Goal: Register for event/course

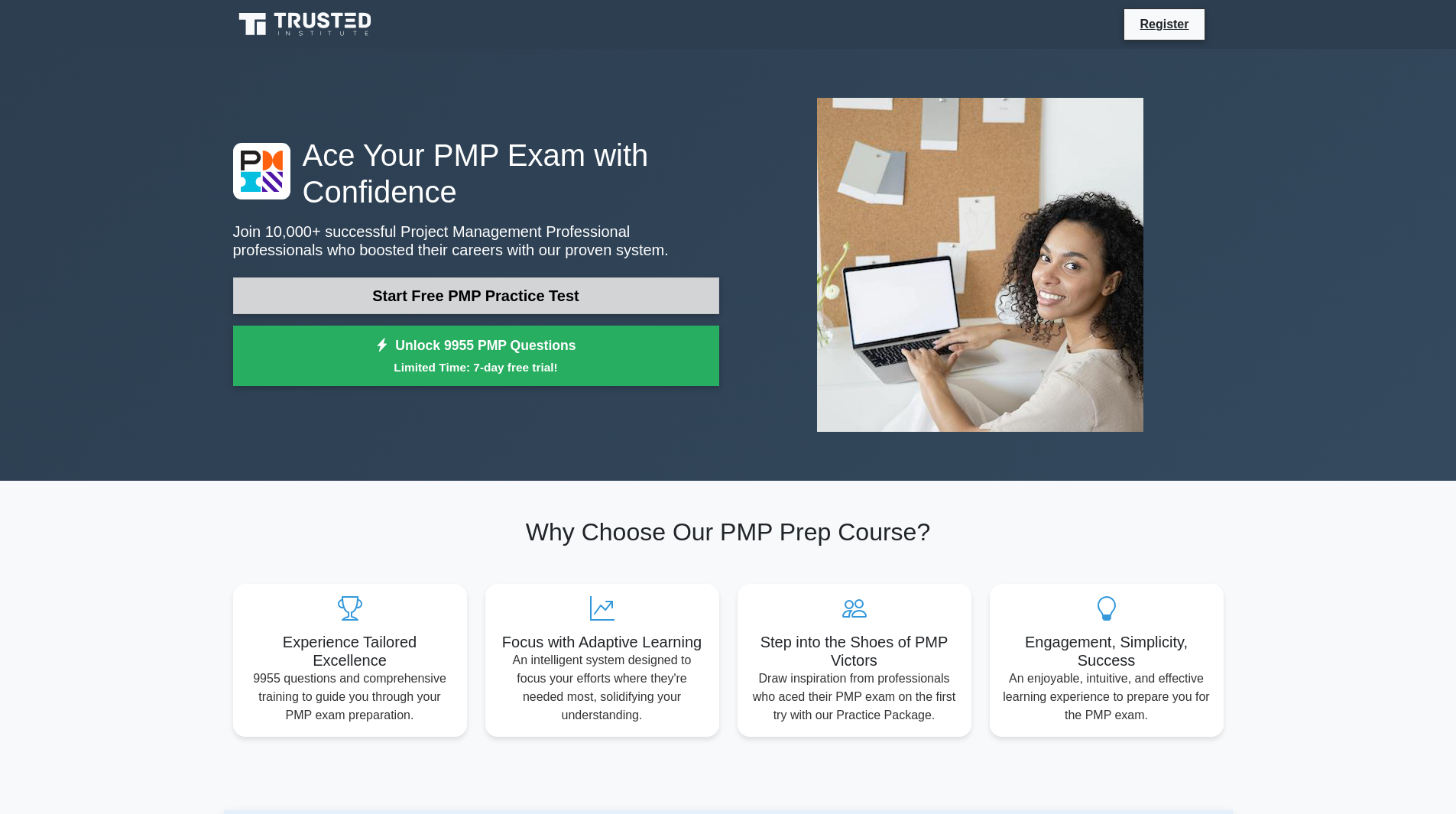
click at [626, 294] on link "Start Free PMP Practice Test" at bounding box center [476, 296] width 486 height 37
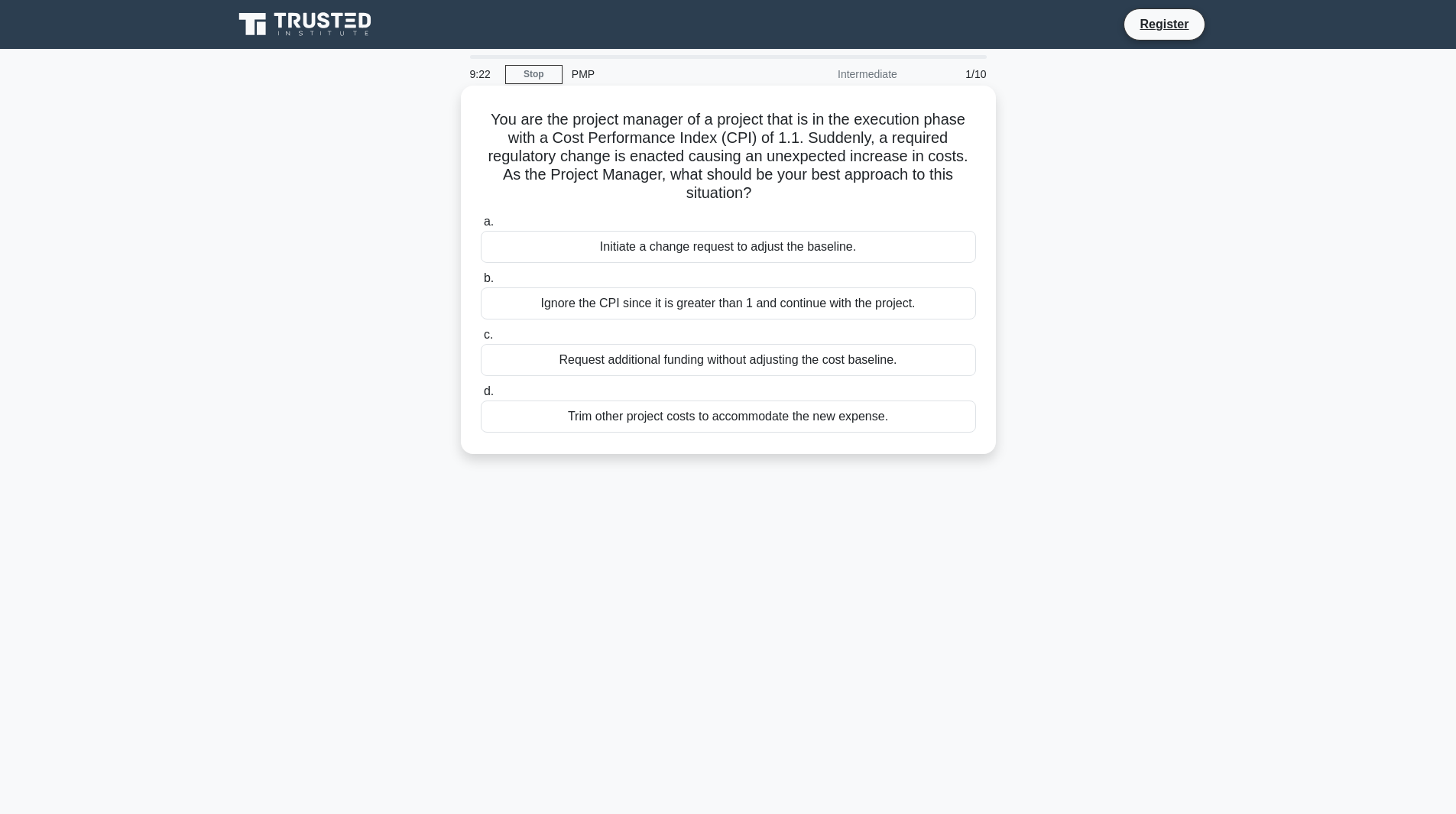
click at [768, 241] on div "Initiate a change request to adjust the baseline." at bounding box center [728, 247] width 495 height 32
click at [481, 227] on input "a. Initiate a change request to adjust the baseline." at bounding box center [481, 222] width 0 height 10
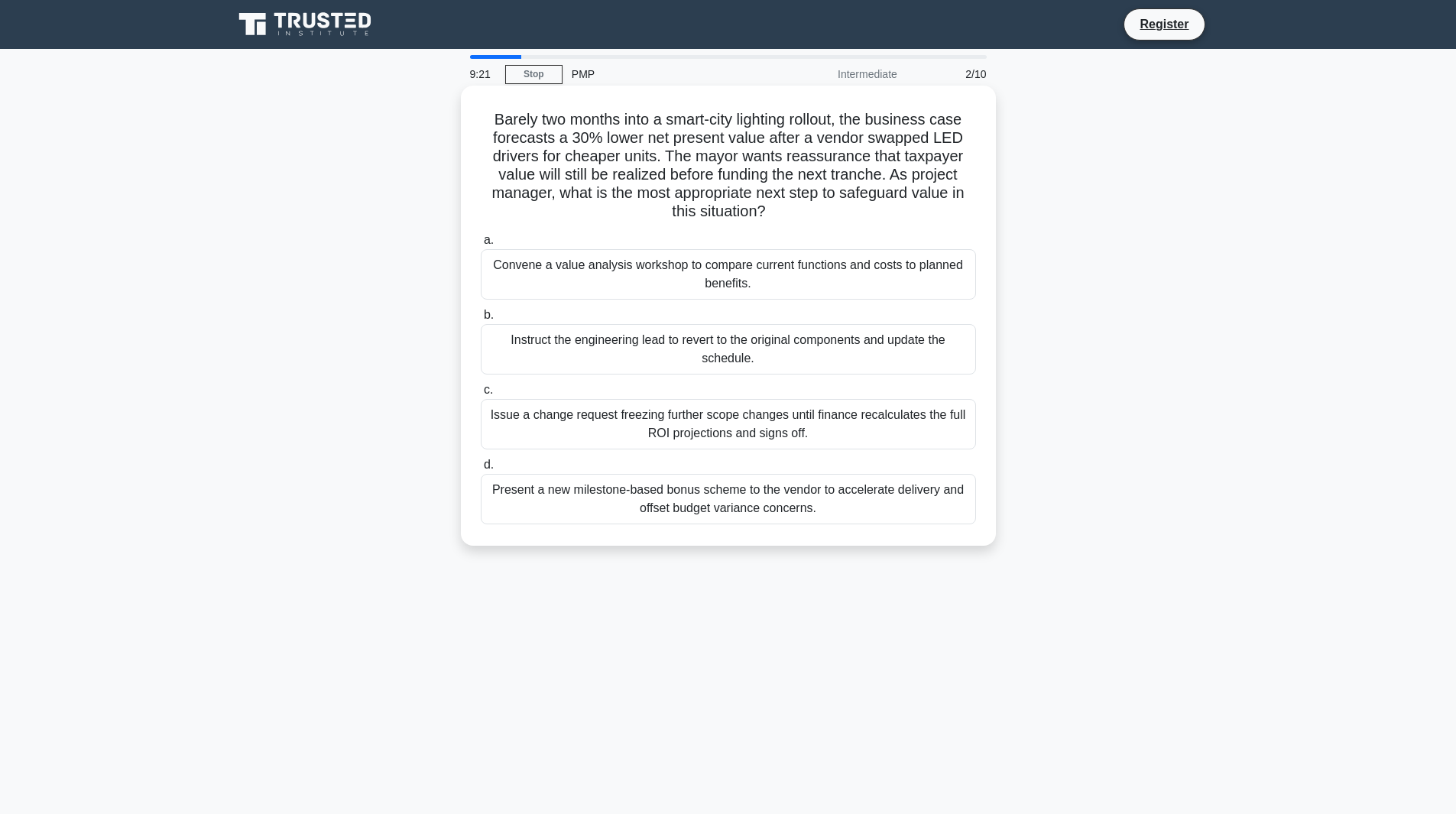
click at [760, 289] on div "Convene a value analysis workshop to compare current functions and costs to pla…" at bounding box center [728, 274] width 495 height 50
click at [481, 245] on input "a. Convene a value analysis workshop to compare current functions and costs to …" at bounding box center [481, 240] width 0 height 10
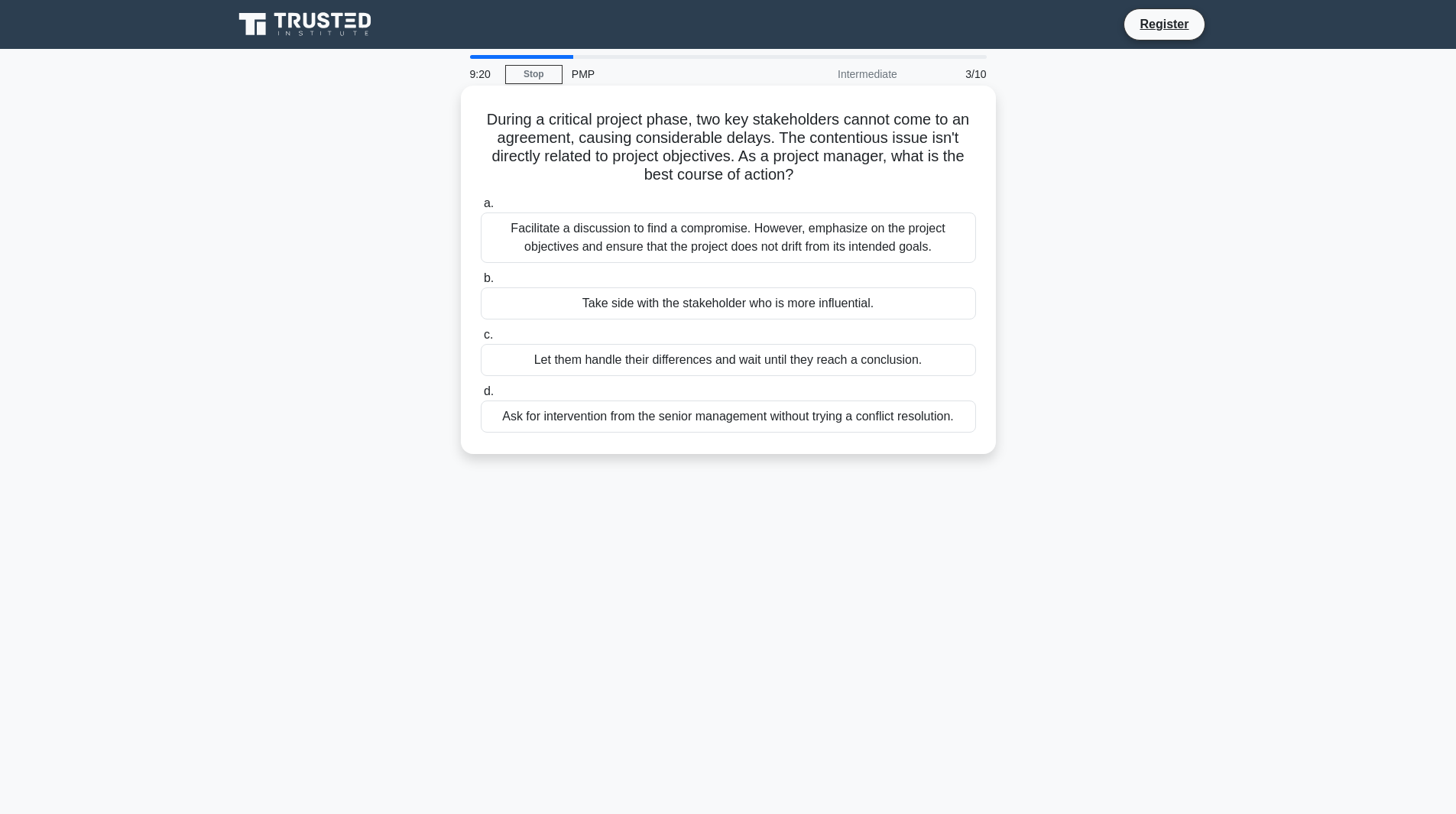
click at [760, 319] on div "Take side with the stakeholder who is more influential." at bounding box center [728, 304] width 495 height 32
click at [481, 284] on input "b. Take side with the stakeholder who is more influential." at bounding box center [481, 279] width 0 height 10
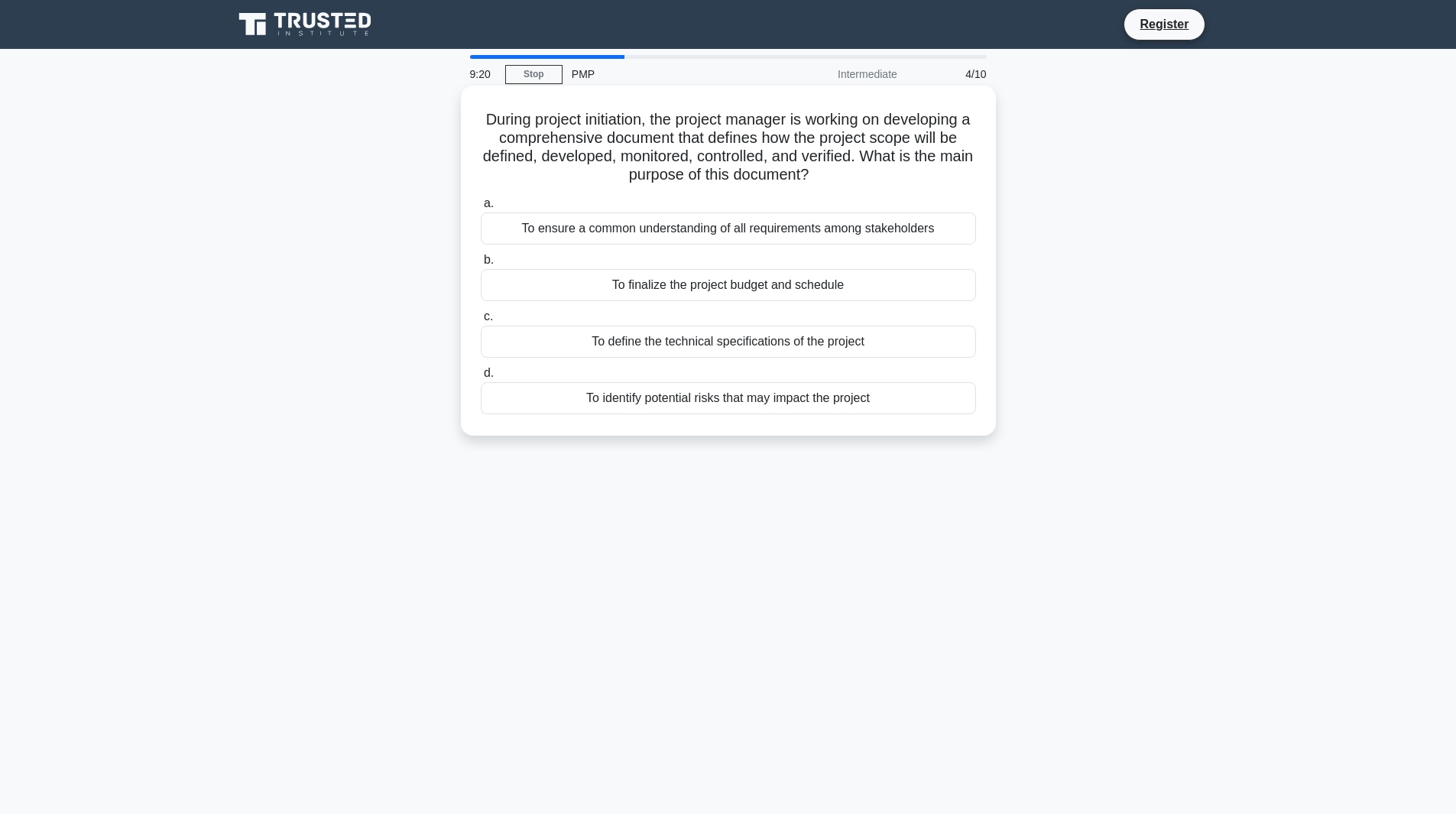
click at [772, 259] on label "b. To finalize the project budget and schedule" at bounding box center [728, 276] width 495 height 50
click at [481, 259] on input "b. To finalize the project budget and schedule" at bounding box center [481, 260] width 0 height 10
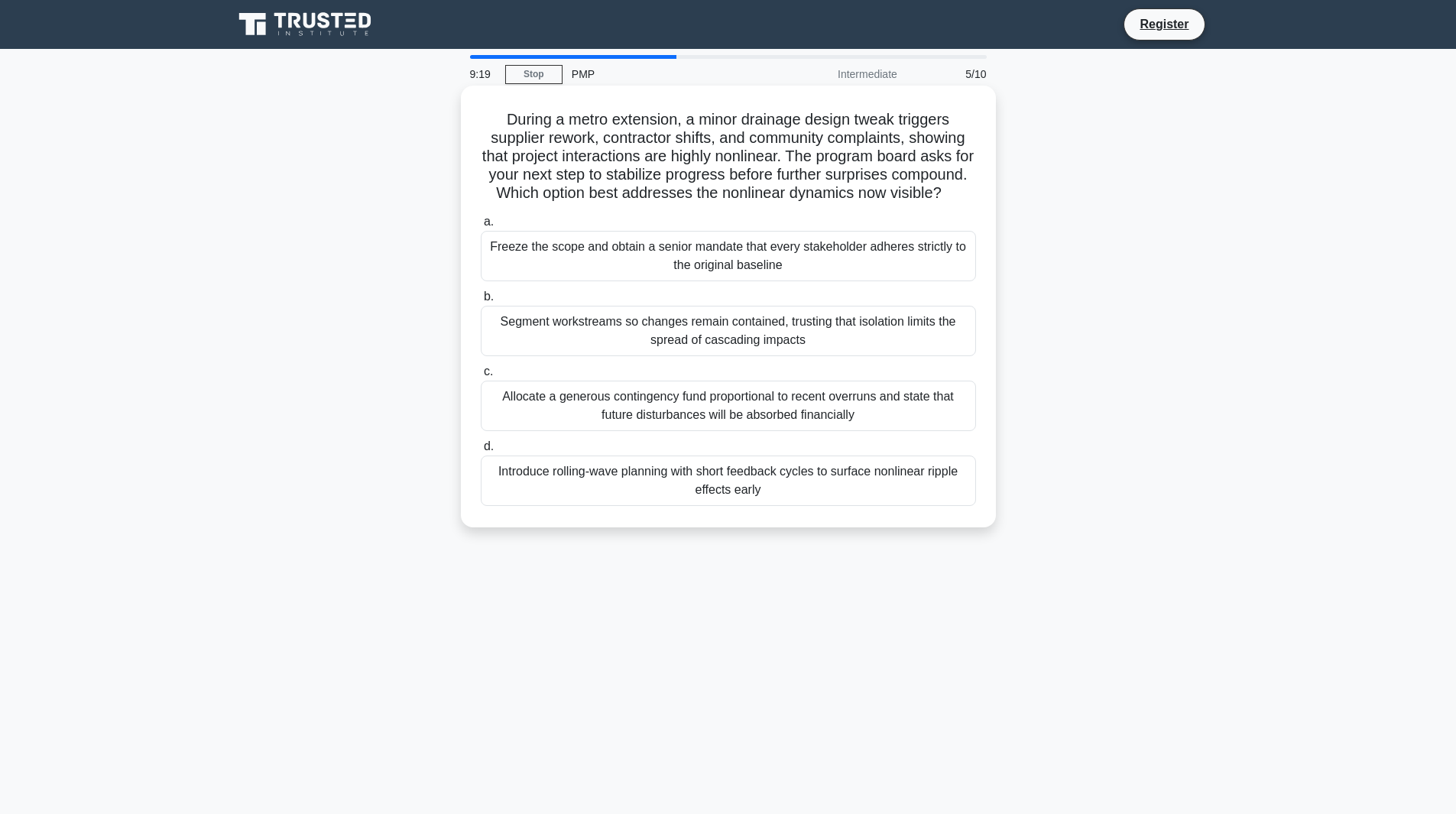
click at [776, 343] on div "Segment workstreams so changes remain contained, trusting that isolation limits…" at bounding box center [728, 331] width 495 height 50
click at [481, 302] on input "b. Segment workstreams so changes remain contained, trusting that isolation lim…" at bounding box center [481, 296] width 0 height 10
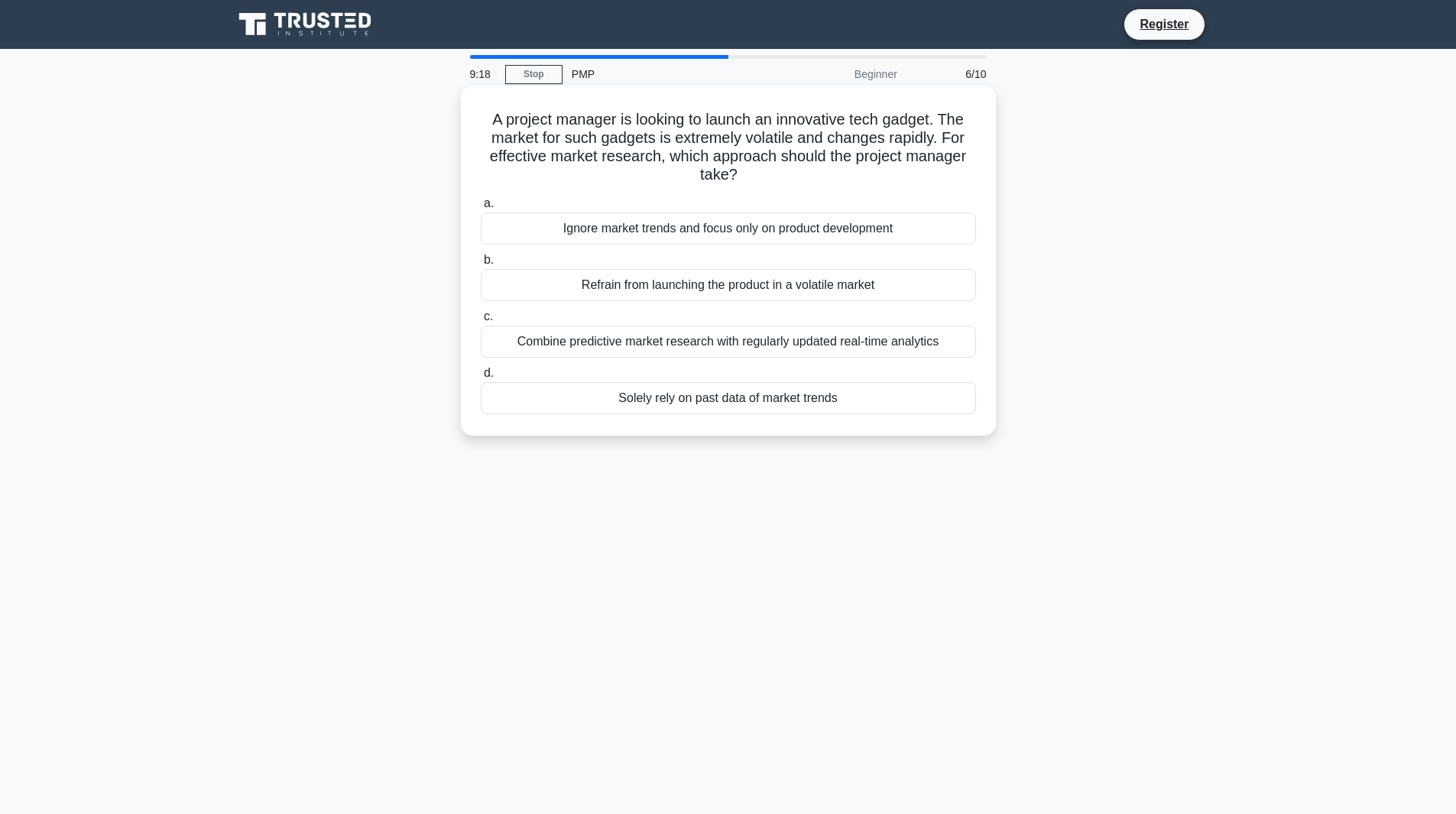
click at [797, 241] on div "Ignore market trends and focus only on product development" at bounding box center [728, 228] width 495 height 32
click at [481, 208] on input "a. Ignore market trends and focus only on product development" at bounding box center [481, 204] width 0 height 10
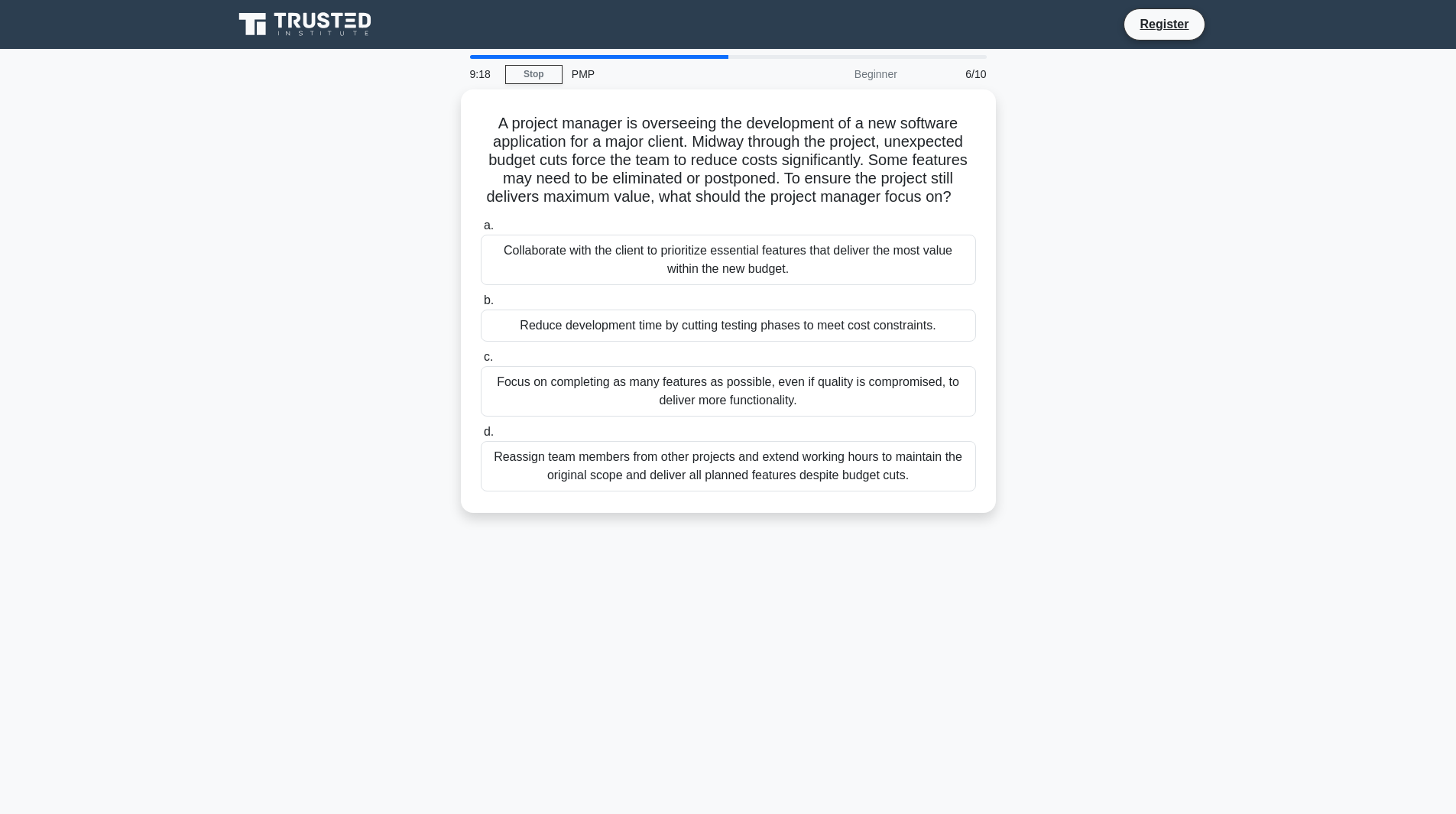
click at [797, 241] on label "a. Collaborate with the client to prioritize essential features that deliver th…" at bounding box center [728, 251] width 495 height 69
click at [481, 231] on input "a. Collaborate with the client to prioritize essential features that deliver th…" at bounding box center [481, 226] width 0 height 10
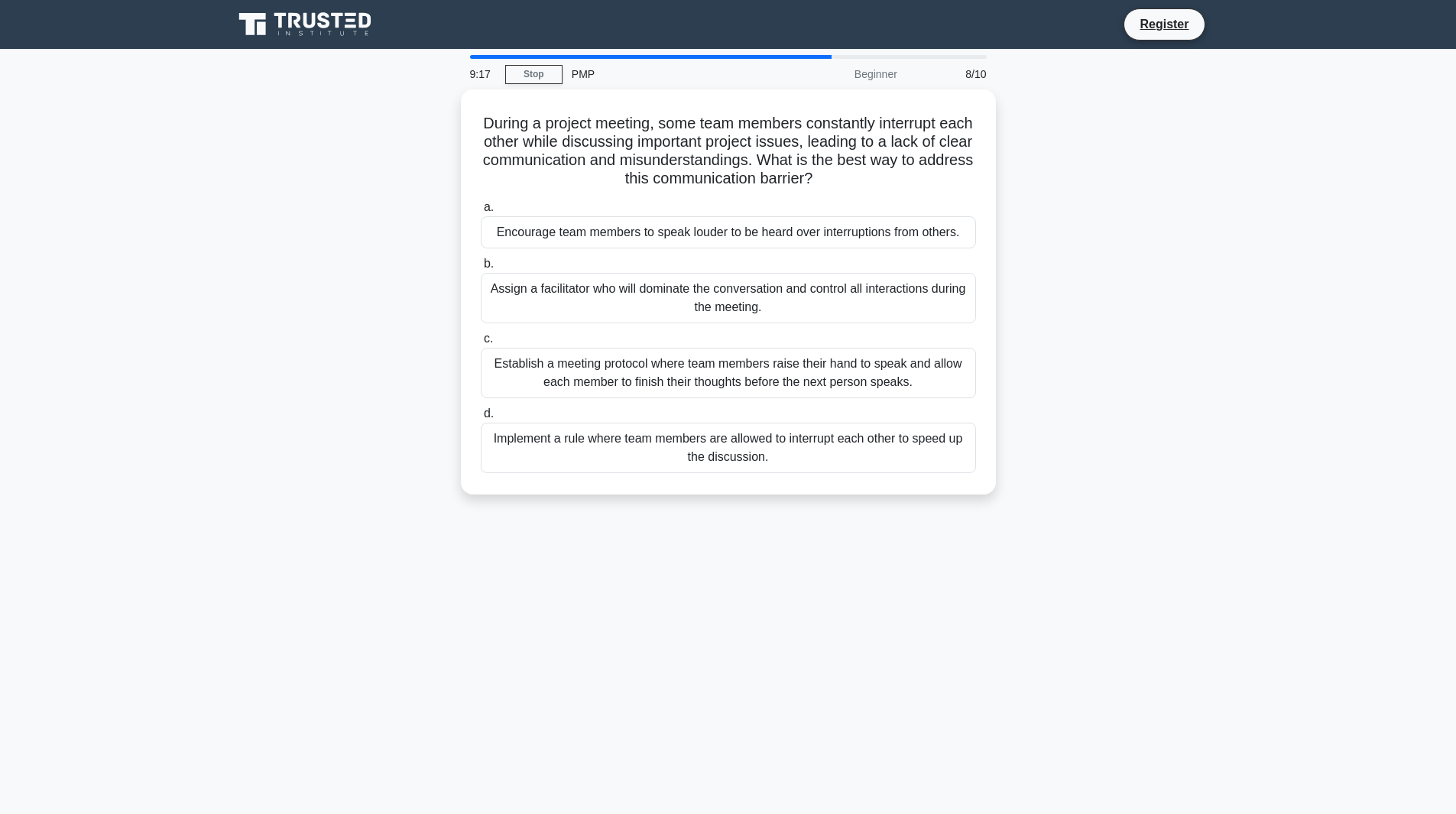
click at [797, 353] on div "Establish a meeting protocol where team members raise their hand to speak and a…" at bounding box center [728, 373] width 495 height 50
click at [481, 344] on input "c. Establish a meeting protocol where team members raise their hand to speak an…" at bounding box center [481, 339] width 0 height 10
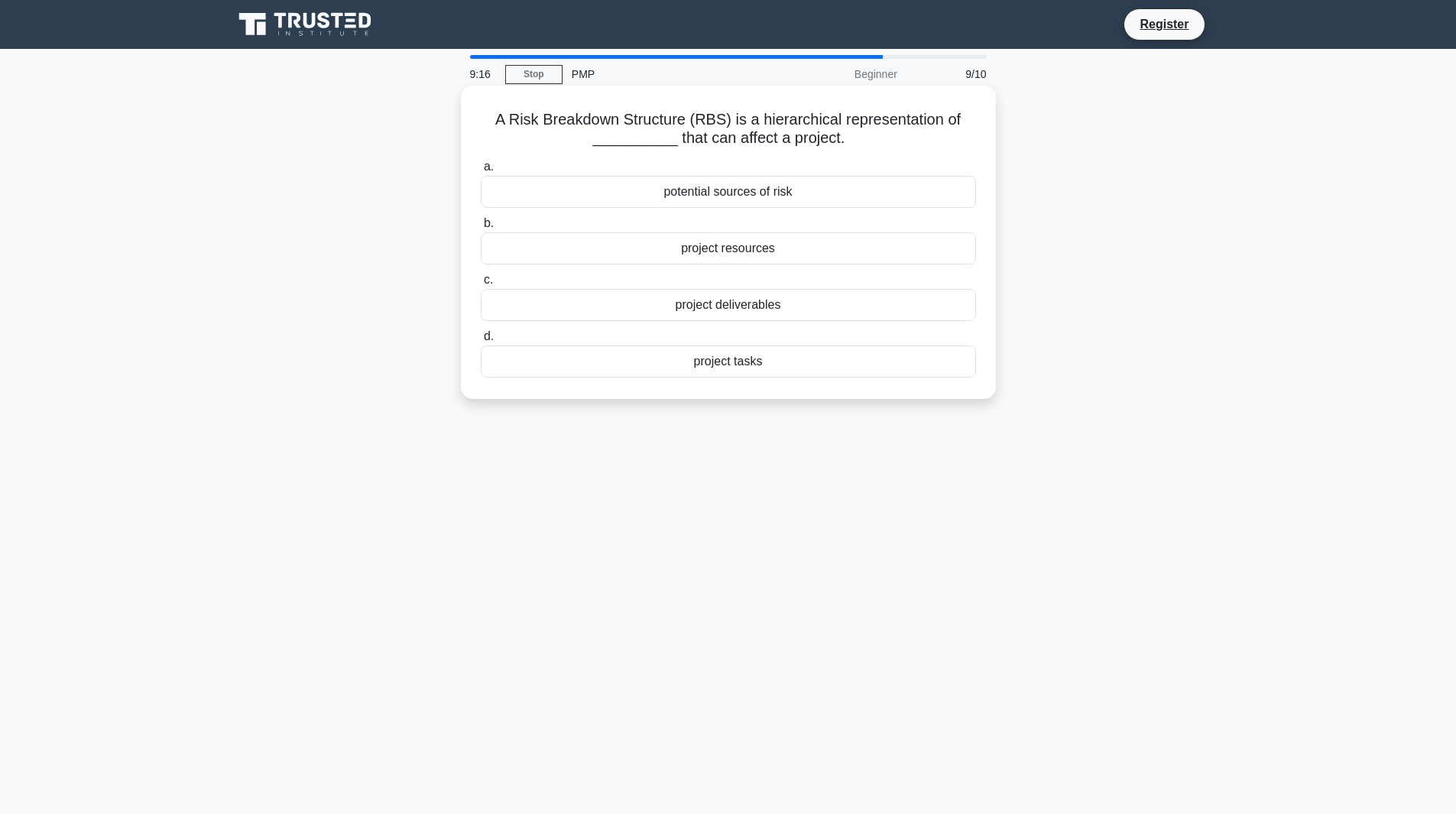
click at [811, 260] on div "project resources" at bounding box center [728, 248] width 495 height 32
click at [481, 228] on input "b. project resources" at bounding box center [481, 224] width 0 height 10
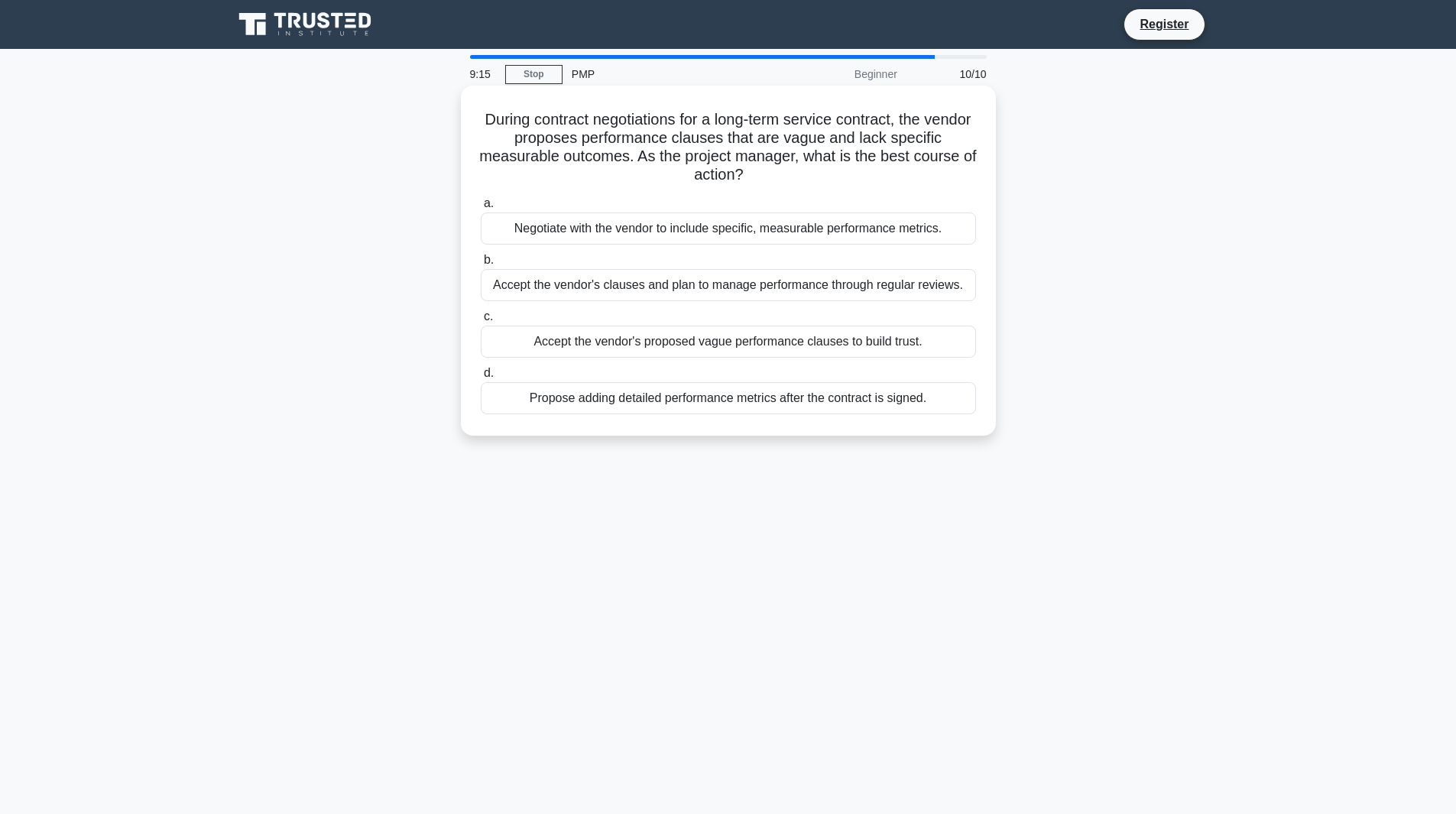
click at [819, 236] on div "Negotiate with the vendor to include specific, measurable performance metrics." at bounding box center [728, 228] width 495 height 32
click at [481, 208] on input "a. Negotiate with the vendor to include specific, measurable performance metric…" at bounding box center [481, 204] width 0 height 10
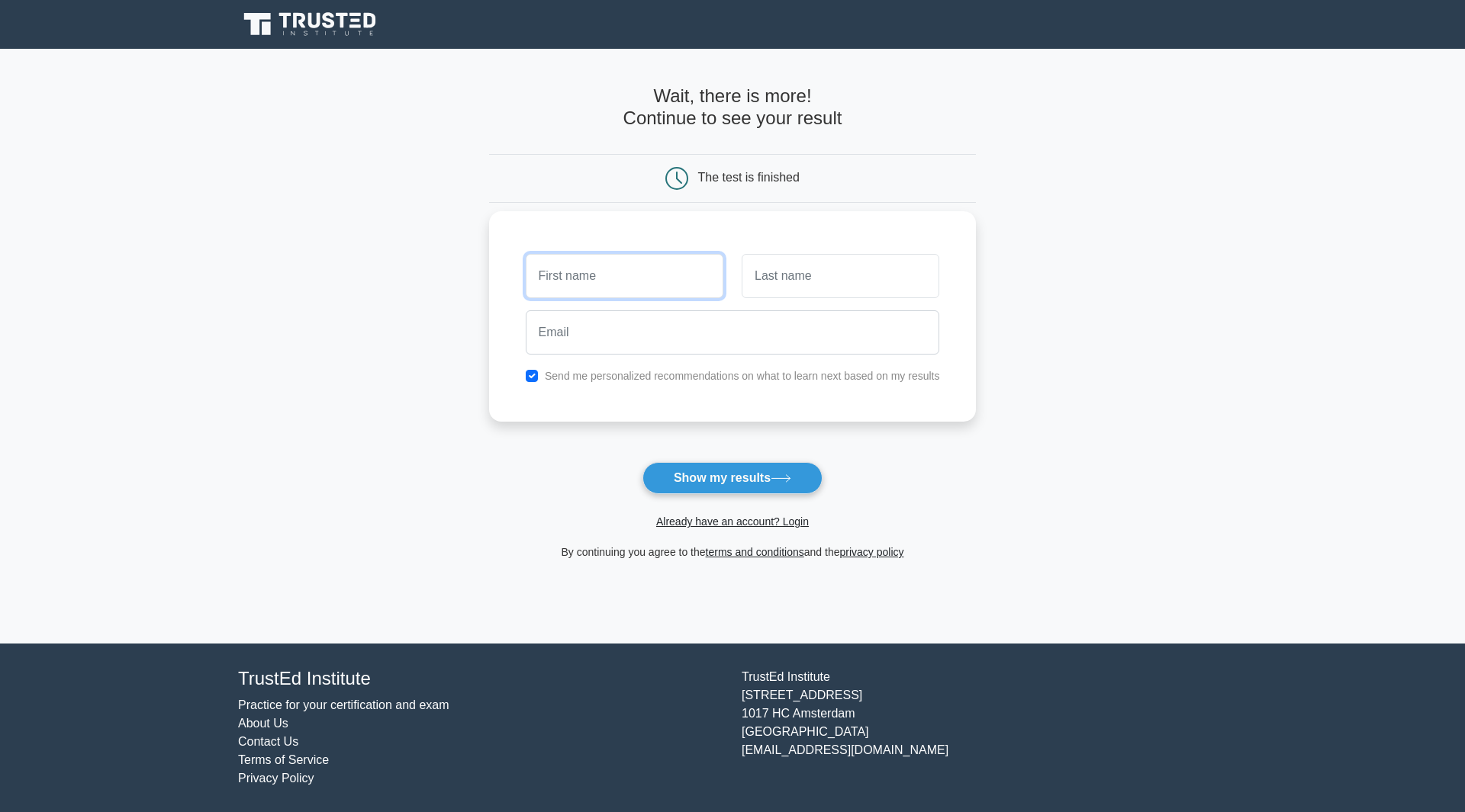
click at [685, 263] on input "text" at bounding box center [624, 276] width 198 height 44
type input "Veronika"
drag, startPoint x: 738, startPoint y: 290, endPoint x: 785, endPoint y: 273, distance: 50.0
click at [785, 273] on div at bounding box center [840, 276] width 216 height 57
click at [785, 273] on input "text" at bounding box center [840, 276] width 198 height 44
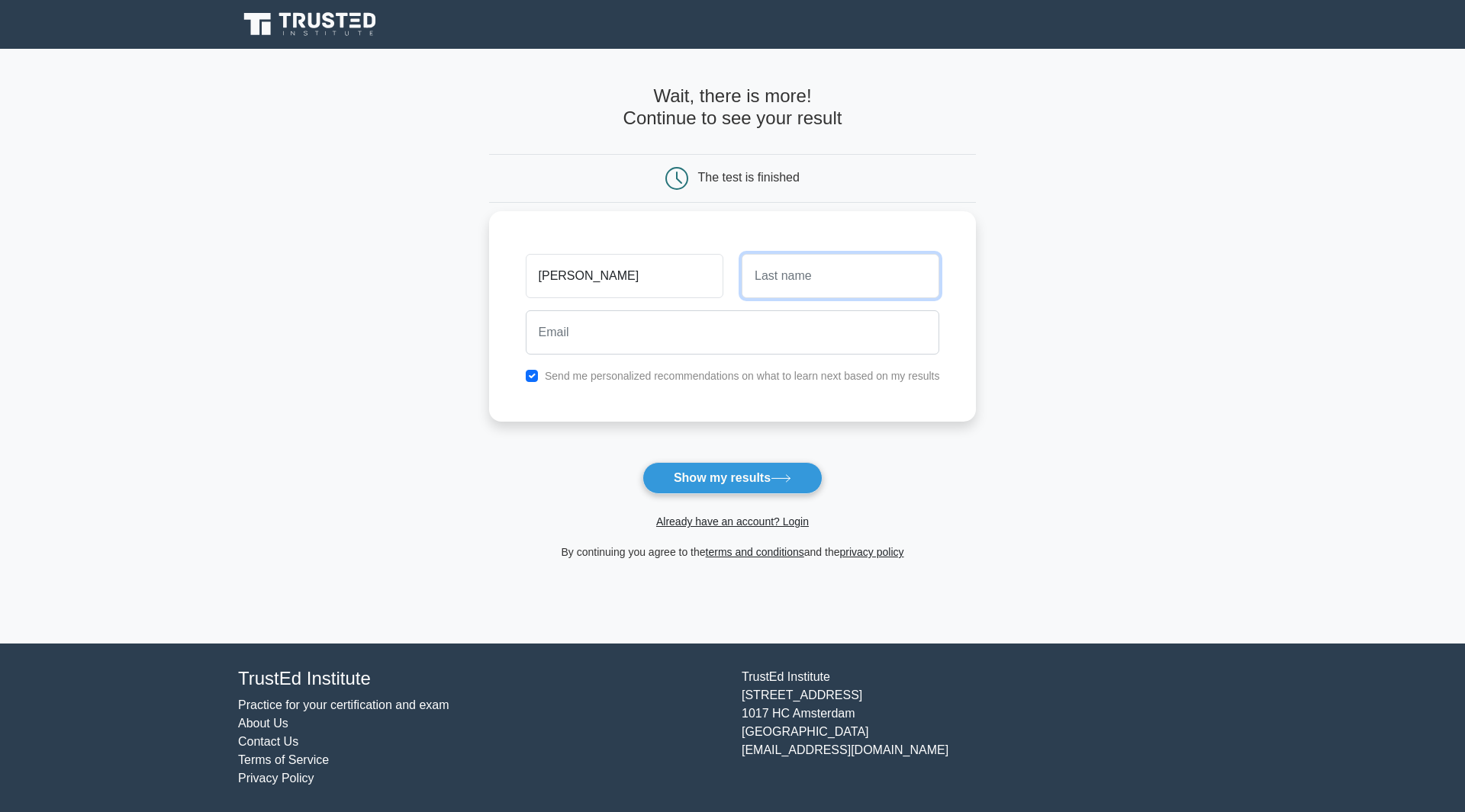
type input "Kovsh"
click at [831, 336] on input "email" at bounding box center [732, 332] width 414 height 44
type input "Nikakovsh@gmail.com"
